Goal: Transaction & Acquisition: Purchase product/service

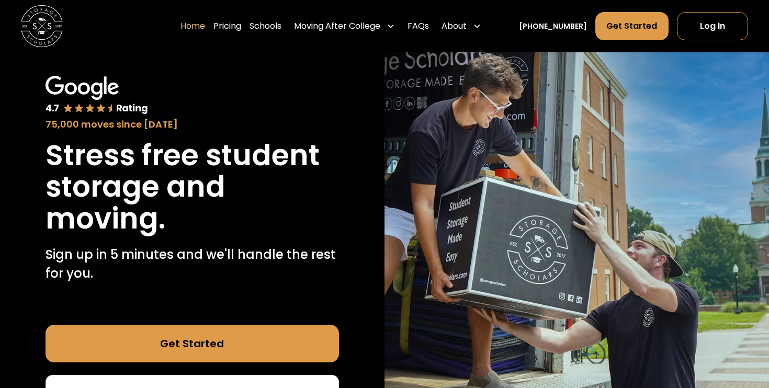
scroll to position [205, 0]
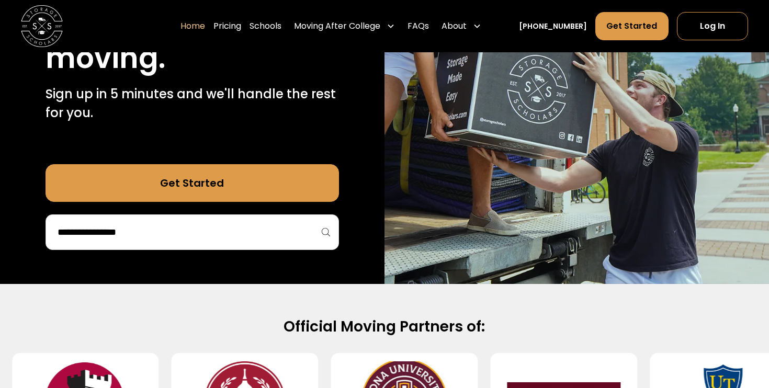
click at [254, 244] on div at bounding box center [193, 233] width 294 height 36
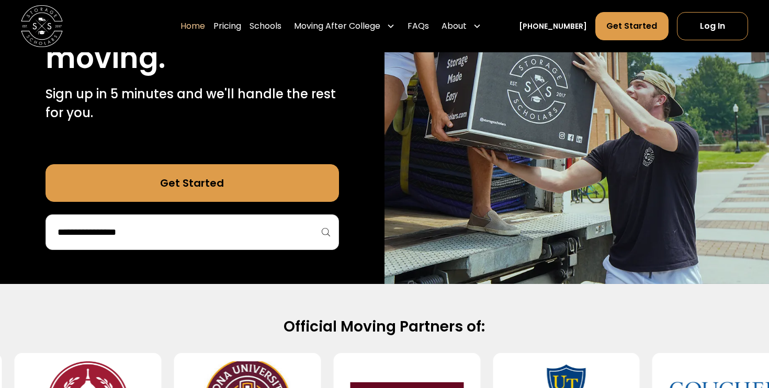
click at [215, 235] on input "search" at bounding box center [193, 232] width 272 height 18
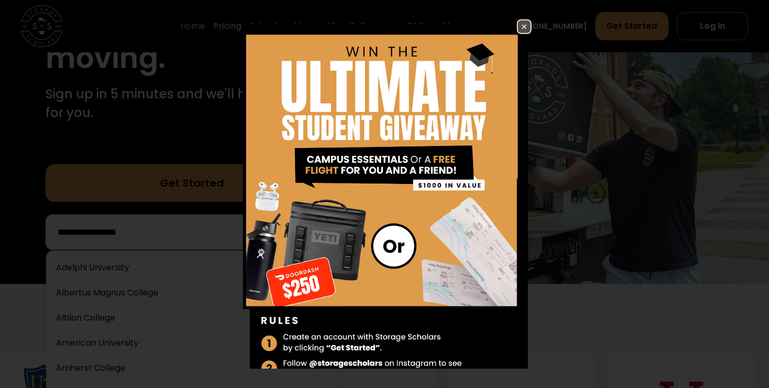
click at [523, 28] on img at bounding box center [524, 26] width 13 height 13
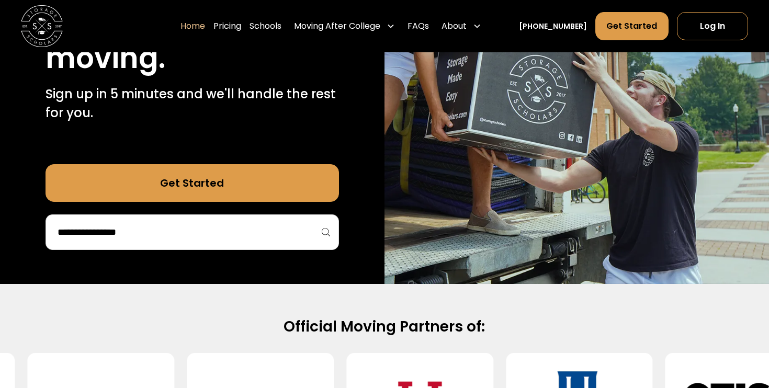
click at [267, 231] on input "search" at bounding box center [193, 232] width 272 height 18
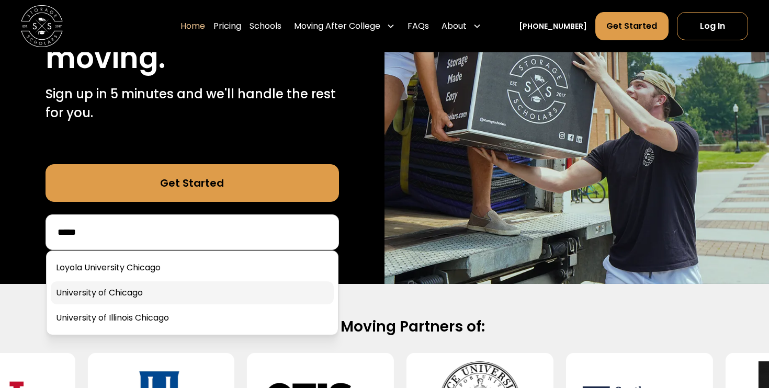
type input "*****"
click at [208, 294] on link at bounding box center [192, 293] width 283 height 23
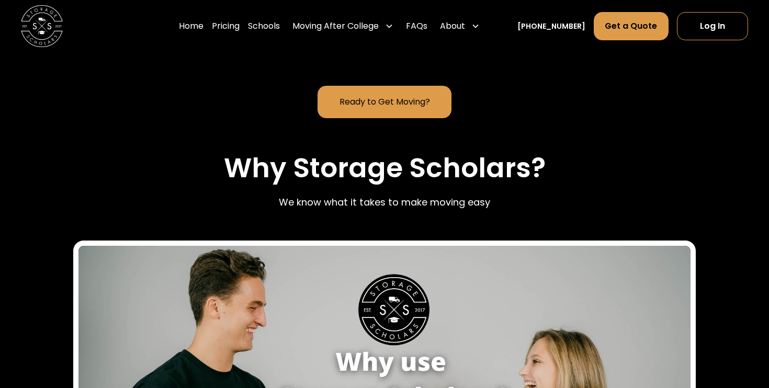
scroll to position [915, 0]
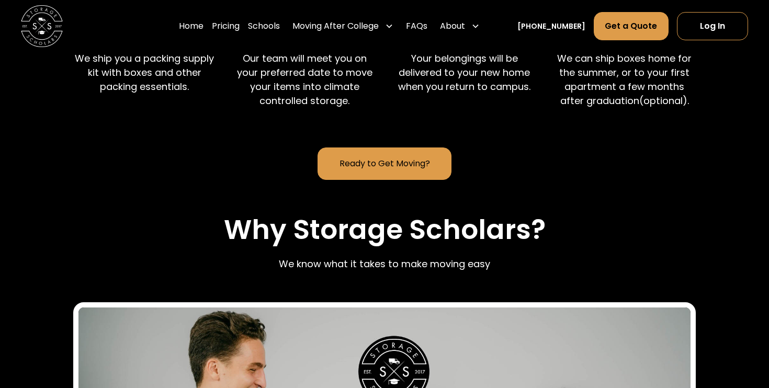
click at [342, 153] on link "Ready to Get Moving?" at bounding box center [384, 164] width 133 height 32
